Goal: Task Accomplishment & Management: Manage account settings

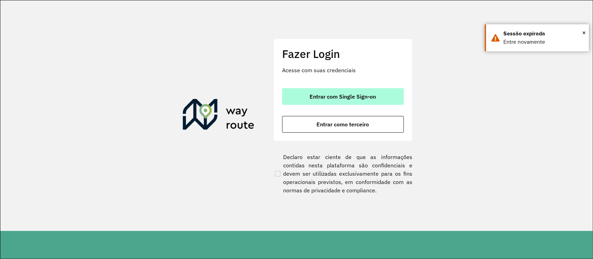
click at [352, 102] on button "Entrar com Single Sign-on" at bounding box center [343, 96] width 122 height 17
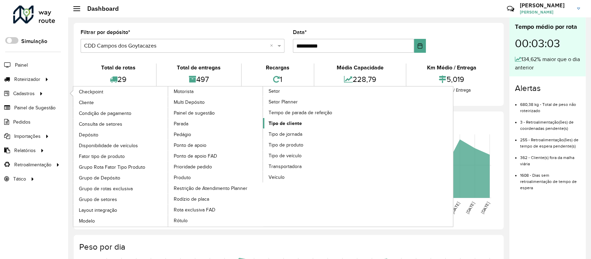
click at [284, 123] on span "Tipo de cliente" at bounding box center [285, 123] width 33 height 7
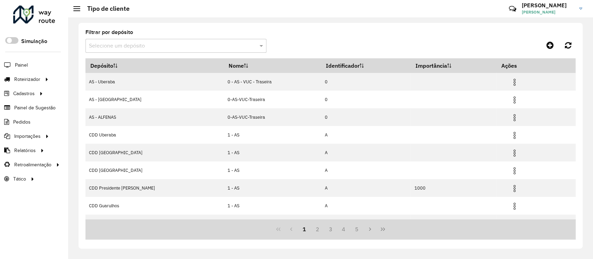
click at [126, 46] on input "text" at bounding box center [169, 46] width 160 height 8
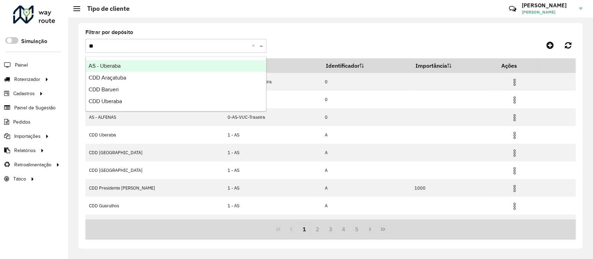
type input "***"
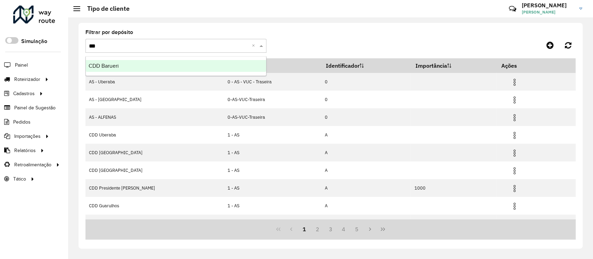
click at [133, 65] on div "CDD Barueri" at bounding box center [176, 66] width 180 height 12
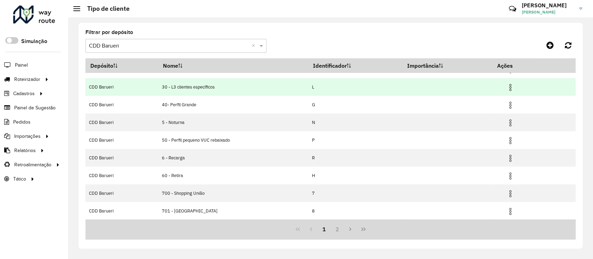
scroll to position [66, 0]
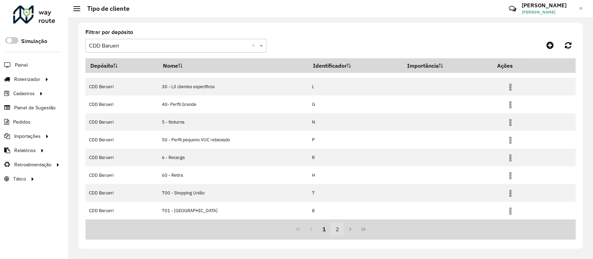
click at [338, 228] on button "2" at bounding box center [337, 229] width 13 height 13
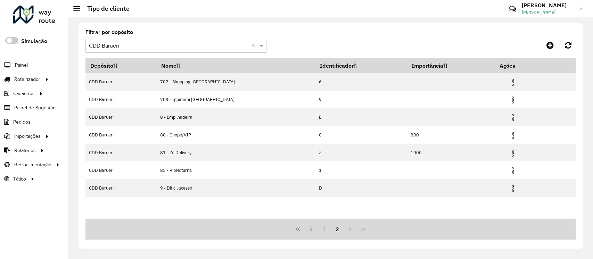
scroll to position [0, 0]
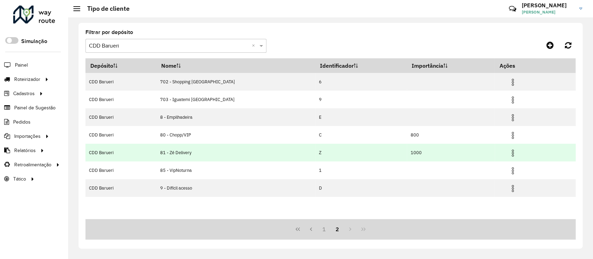
click at [509, 154] on img at bounding box center [513, 153] width 8 height 8
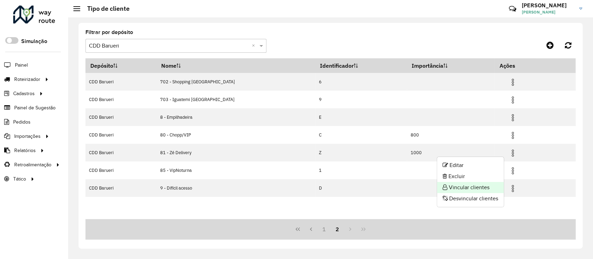
click at [474, 187] on li "Vincular clientes" at bounding box center [470, 187] width 67 height 11
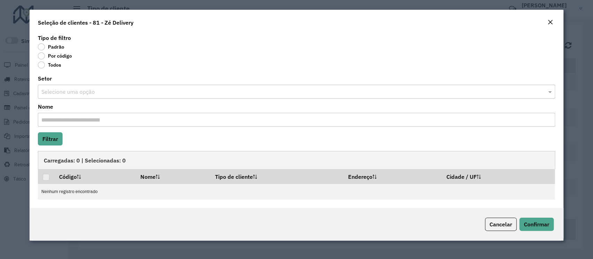
click at [57, 54] on label "Por código" at bounding box center [55, 55] width 34 height 7
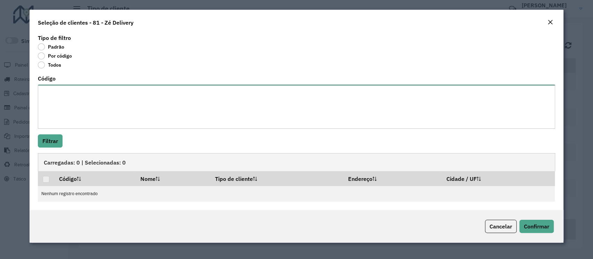
click at [59, 99] on textarea "Código" at bounding box center [296, 107] width 517 height 44
paste textarea "***** ***** ***** ***** ***** ***** ***** **** ***** ***** ***** ***** ***** **…"
type textarea "***** ***** ***** ***** ***** ***** ***** **** ***** ***** ***** ***** ***** **…"
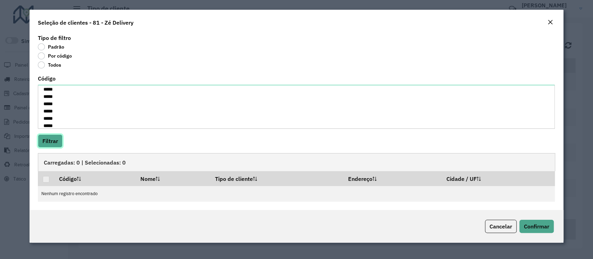
click at [48, 143] on button "Filtrar" at bounding box center [50, 140] width 25 height 13
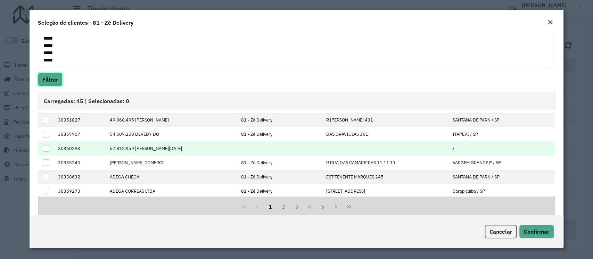
scroll to position [0, 0]
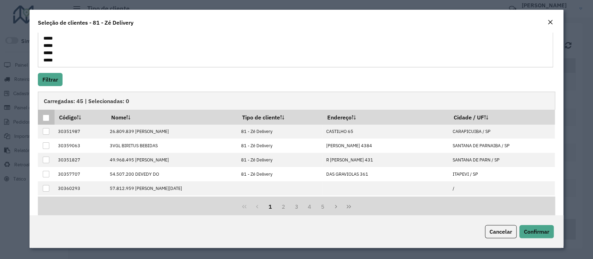
click at [47, 119] on div at bounding box center [46, 118] width 7 height 7
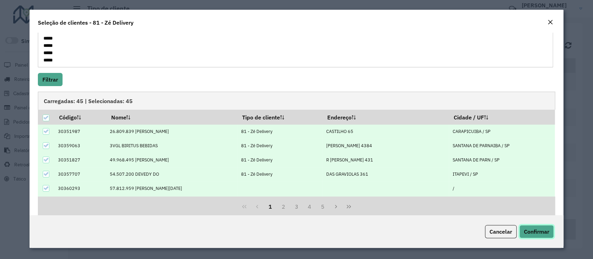
click at [547, 229] on span "Confirmar" at bounding box center [536, 231] width 25 height 7
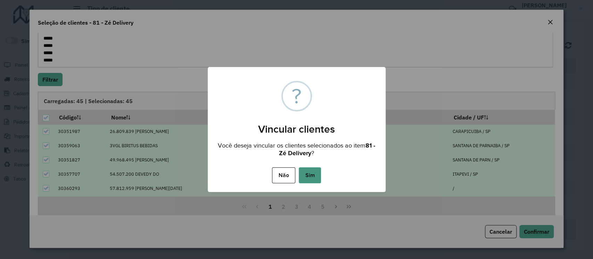
click at [313, 176] on button "Sim" at bounding box center [310, 176] width 22 height 16
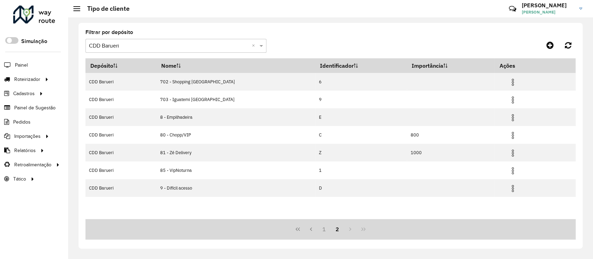
click at [131, 45] on input "text" at bounding box center [169, 46] width 160 height 8
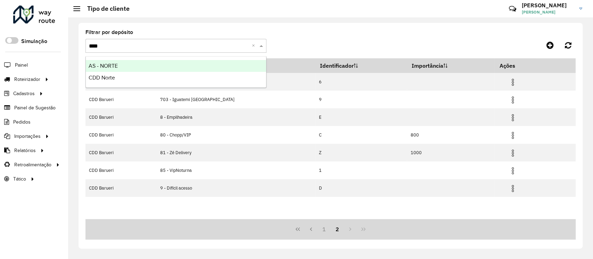
type input "*****"
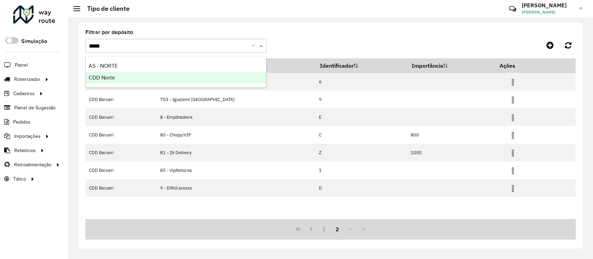
click at [125, 76] on div "CDD Norte" at bounding box center [176, 78] width 180 height 12
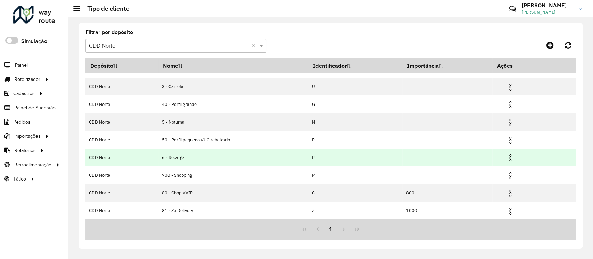
scroll to position [66, 0]
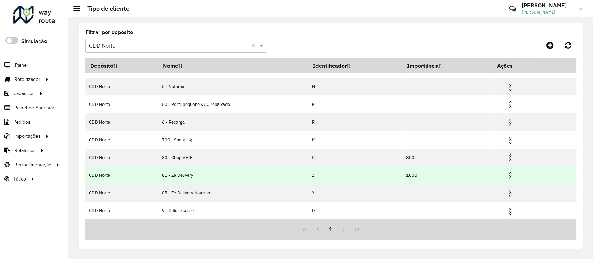
click at [510, 175] on img at bounding box center [510, 176] width 8 height 8
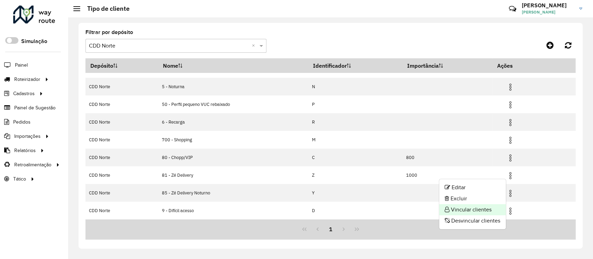
click at [479, 208] on li "Vincular clientes" at bounding box center [472, 209] width 67 height 11
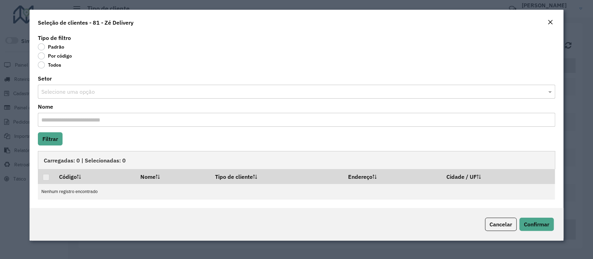
click at [62, 54] on label "Por código" at bounding box center [55, 55] width 34 height 7
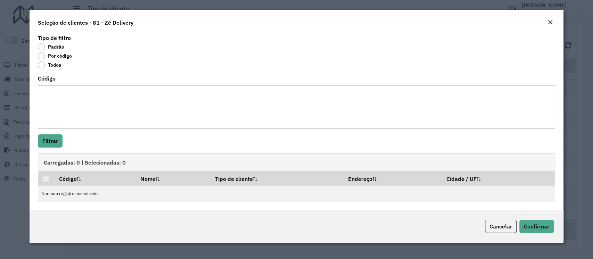
click at [62, 106] on textarea "Código" at bounding box center [296, 107] width 517 height 44
paste textarea "***** ***** ***** ***** ***** ***** ***** ***** ***** ***** ***** ***** ***** *…"
type textarea "***** ***** ***** ***** ***** ***** ***** ***** ***** ***** ***** ***** ***** *…"
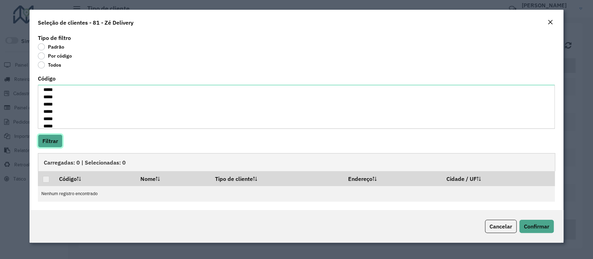
click at [49, 139] on button "Filtrar" at bounding box center [50, 140] width 25 height 13
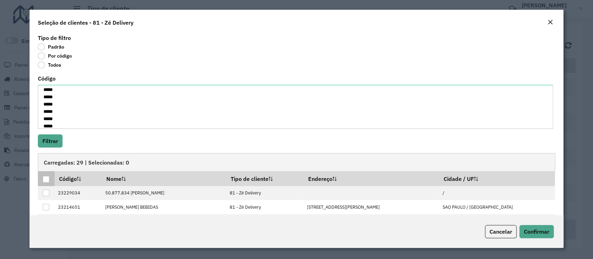
click at [46, 178] on div at bounding box center [46, 179] width 7 height 7
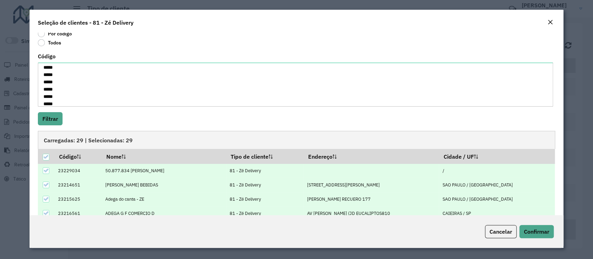
scroll to position [72, 0]
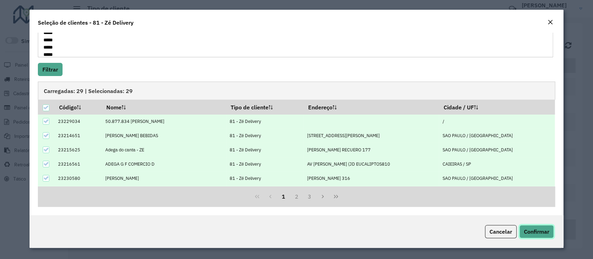
click at [530, 232] on span "Confirmar" at bounding box center [536, 231] width 25 height 7
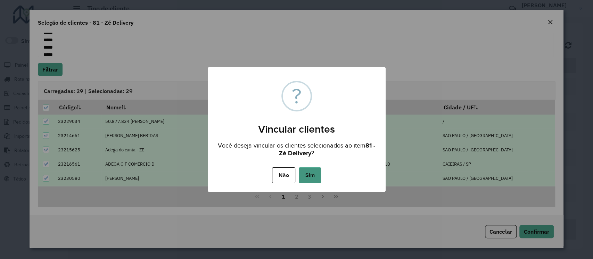
click at [313, 179] on button "Sim" at bounding box center [310, 176] width 22 height 16
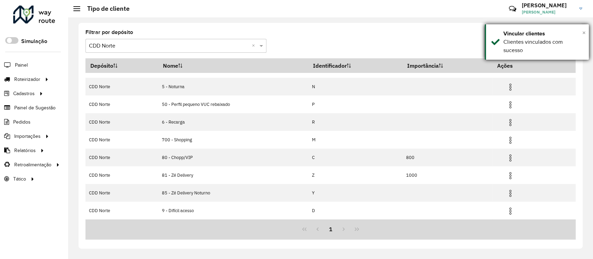
click at [585, 32] on span "×" at bounding box center [583, 33] width 3 height 8
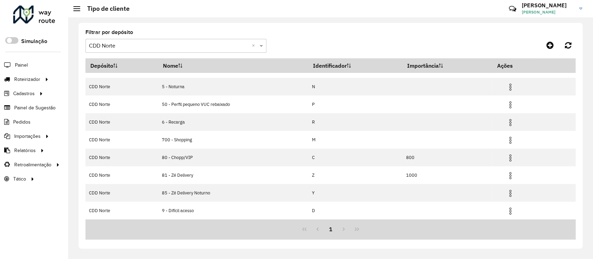
click at [172, 44] on input "text" at bounding box center [169, 46] width 160 height 8
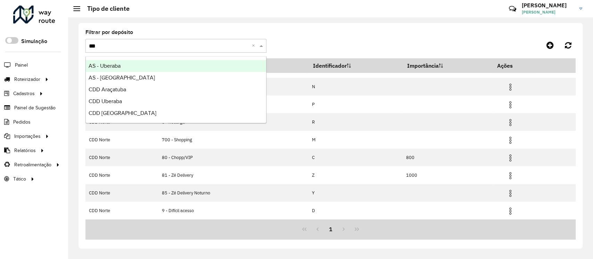
type input "****"
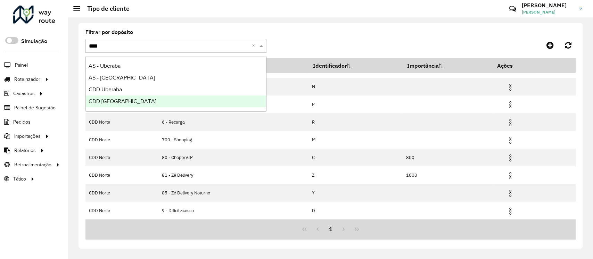
click at [134, 104] on div "CDD Uberlandia" at bounding box center [176, 102] width 180 height 12
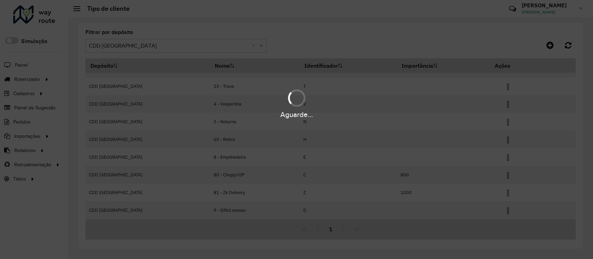
scroll to position [48, 0]
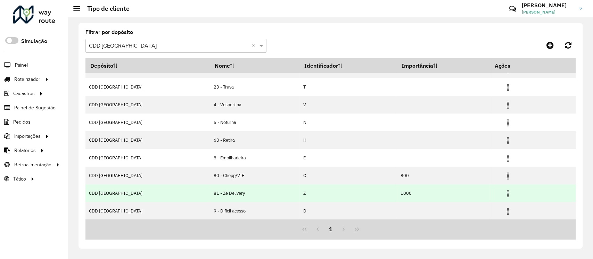
click at [504, 193] on img at bounding box center [508, 194] width 8 height 8
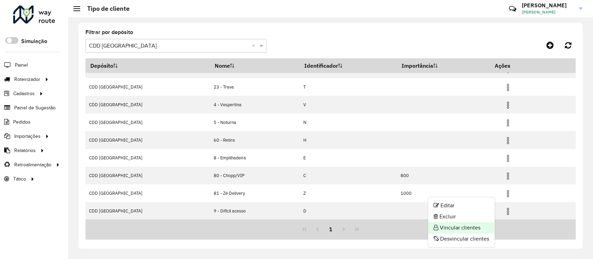
click at [464, 225] on li "Vincular clientes" at bounding box center [461, 227] width 67 height 11
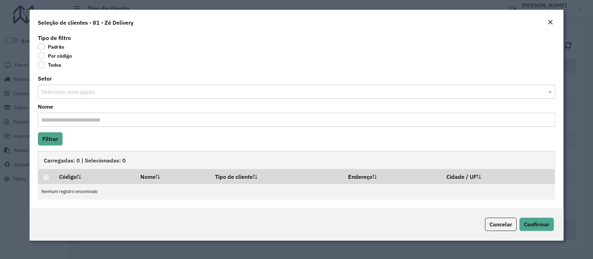
click at [59, 56] on label "Por código" at bounding box center [55, 55] width 34 height 7
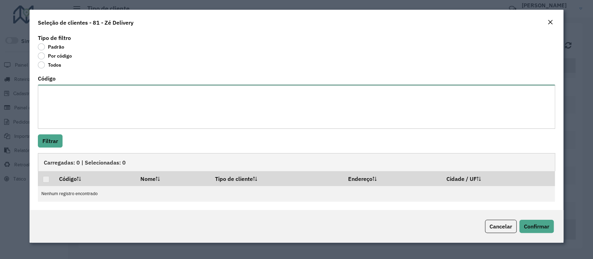
click at [80, 111] on textarea "Código" at bounding box center [296, 107] width 517 height 44
paste textarea "***** ***** ***** ***** ***** ***** ***** ***** ***** ***** ***** ***** ***** *…"
type textarea "***** ***** ***** ***** ***** ***** ***** ***** ***** ***** ***** ***** ***** *…"
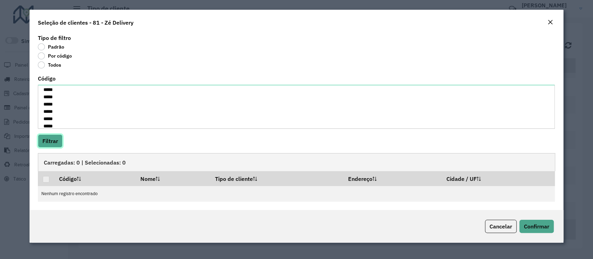
click at [55, 140] on button "Filtrar" at bounding box center [50, 140] width 25 height 13
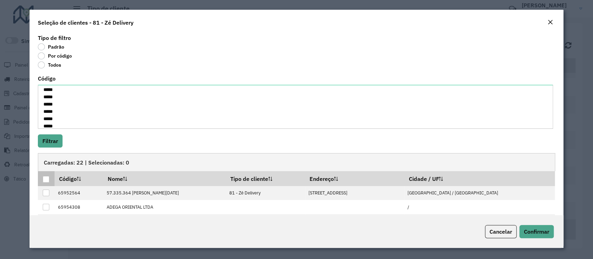
click at [49, 180] on div at bounding box center [46, 179] width 7 height 7
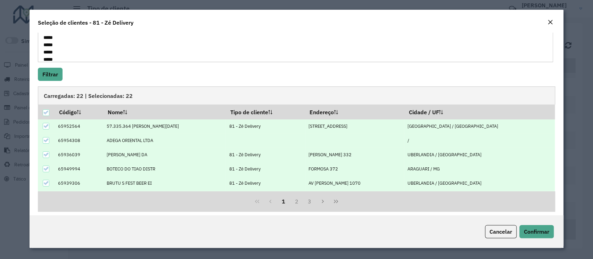
scroll to position [72, 0]
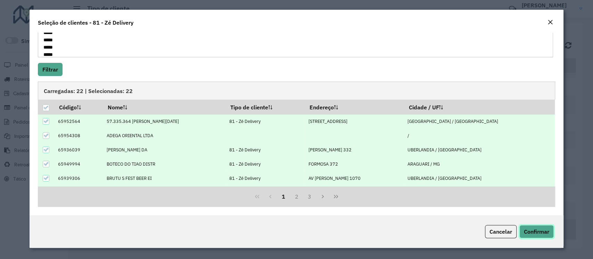
click at [537, 235] on span "Confirmar" at bounding box center [536, 231] width 25 height 7
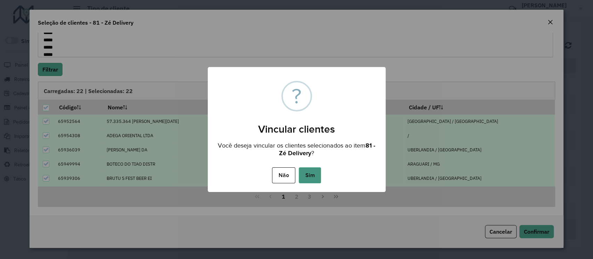
click at [313, 177] on button "Sim" at bounding box center [310, 176] width 22 height 16
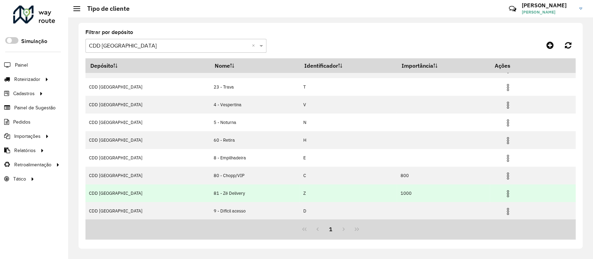
click at [504, 194] on img at bounding box center [508, 194] width 8 height 8
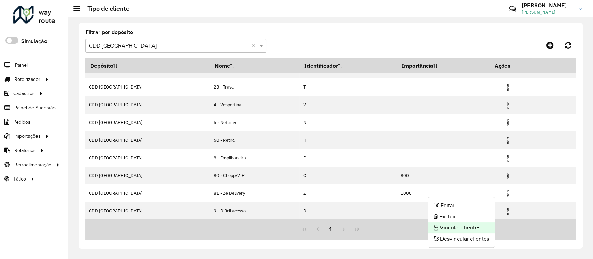
click at [458, 225] on li "Vincular clientes" at bounding box center [461, 227] width 67 height 11
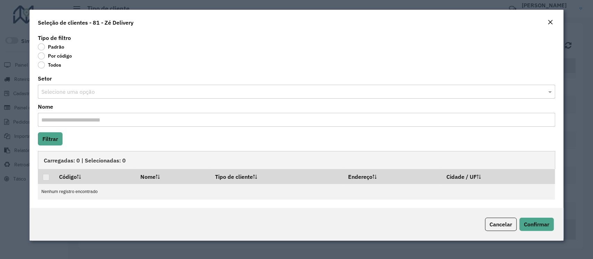
click at [48, 54] on label "Por código" at bounding box center [55, 55] width 34 height 7
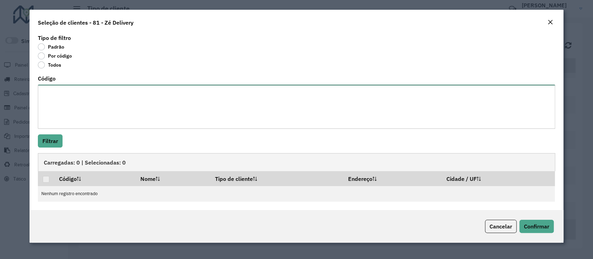
click at [62, 88] on textarea "Código" at bounding box center [296, 107] width 517 height 44
paste textarea "***** ***** ***** ***** ***** ***** ***** ***** ***** ***** ***** ***** ***** *…"
type textarea "***** ***** ***** ***** ***** ***** ***** ***** ***** ***** ***** ***** ***** *…"
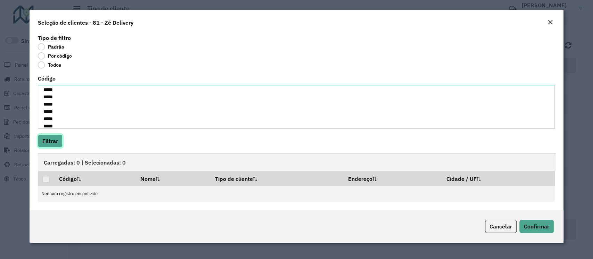
click at [53, 144] on button "Filtrar" at bounding box center [50, 140] width 25 height 13
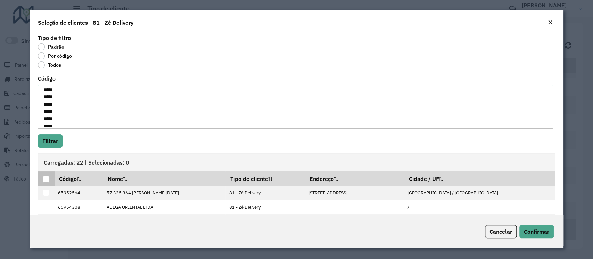
click at [45, 178] on div at bounding box center [46, 179] width 7 height 7
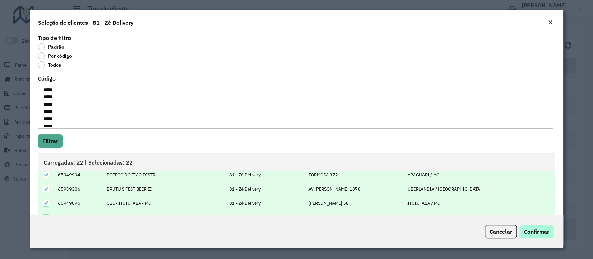
scroll to position [70, 0]
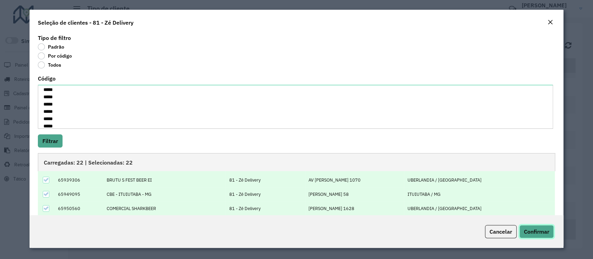
click at [537, 229] on span "Confirmar" at bounding box center [536, 231] width 25 height 7
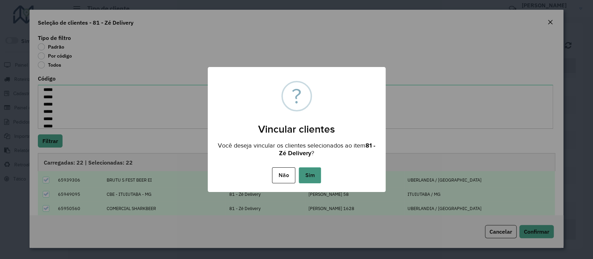
click at [312, 174] on button "Sim" at bounding box center [310, 176] width 22 height 16
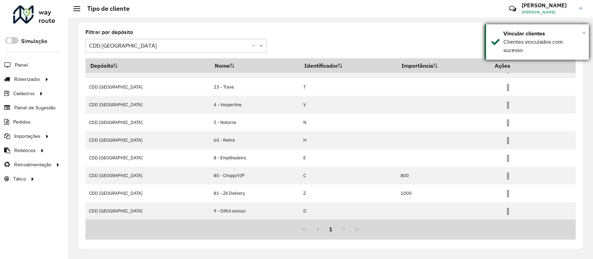
click at [584, 33] on span "×" at bounding box center [583, 33] width 3 height 8
